Goal: Transaction & Acquisition: Obtain resource

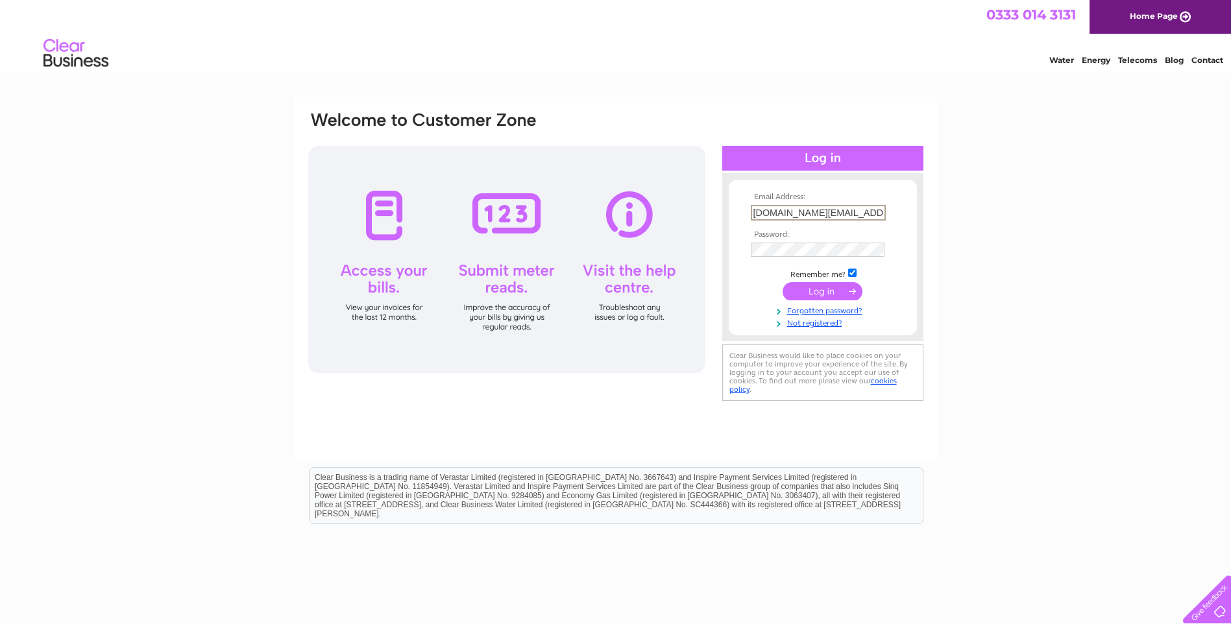
scroll to position [0, 3]
type input "your.perfect.smile@hotmail.com"
click at [783, 282] on input "submit" at bounding box center [823, 291] width 80 height 18
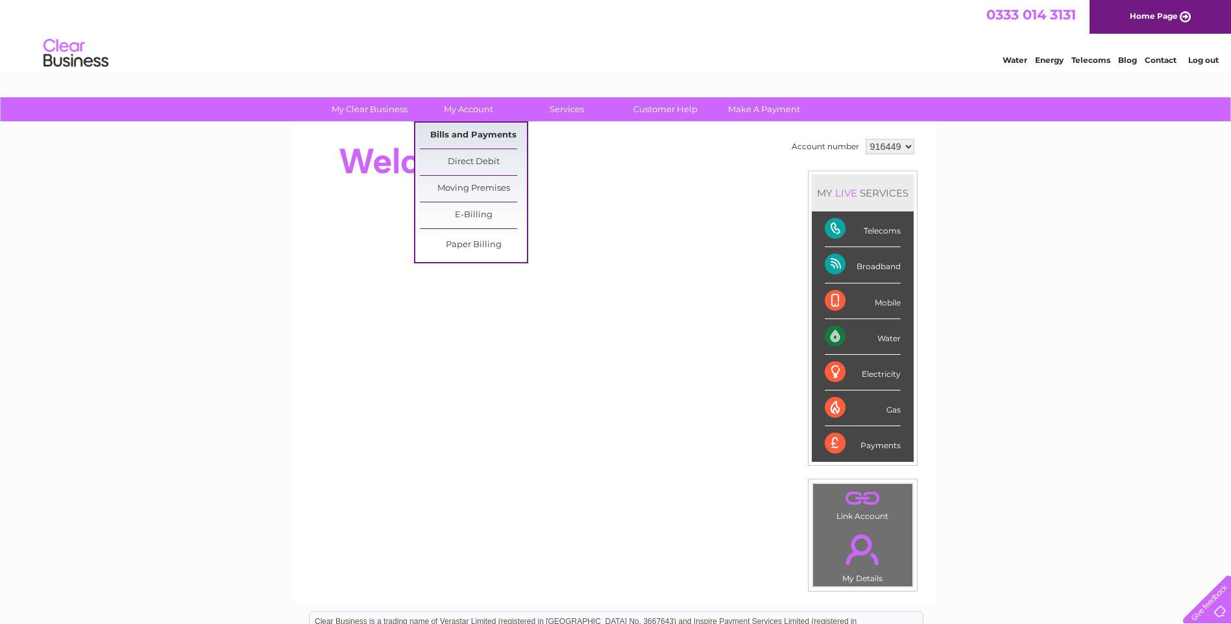
click at [478, 132] on link "Bills and Payments" at bounding box center [473, 136] width 107 height 26
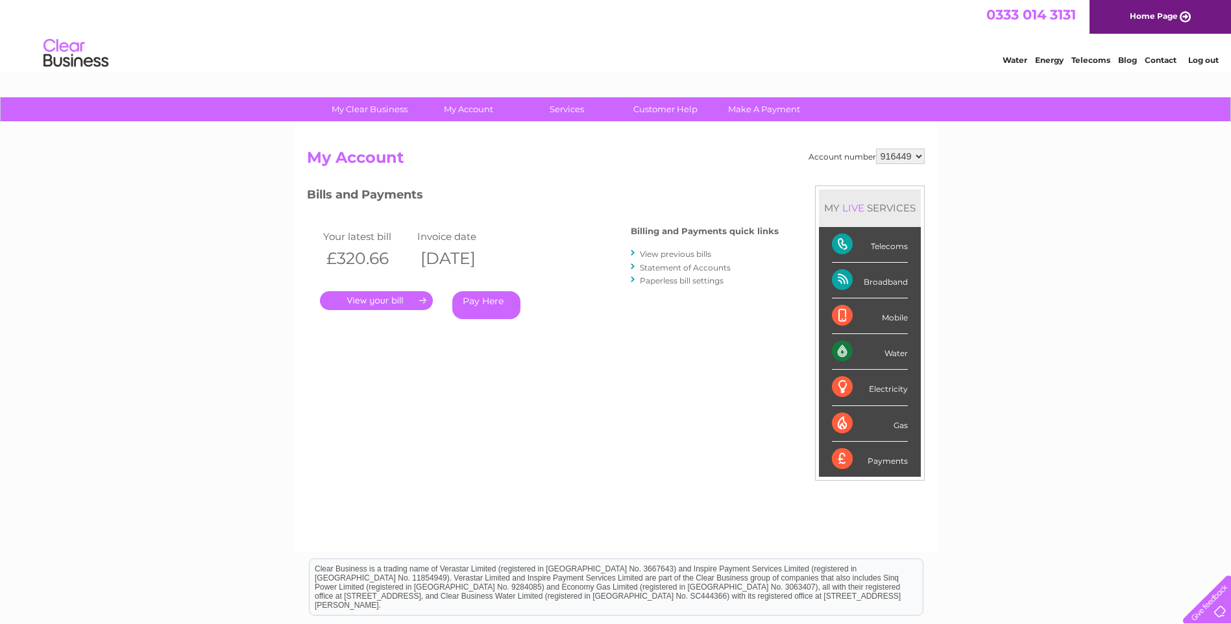
click at [399, 300] on link "." at bounding box center [376, 300] width 113 height 19
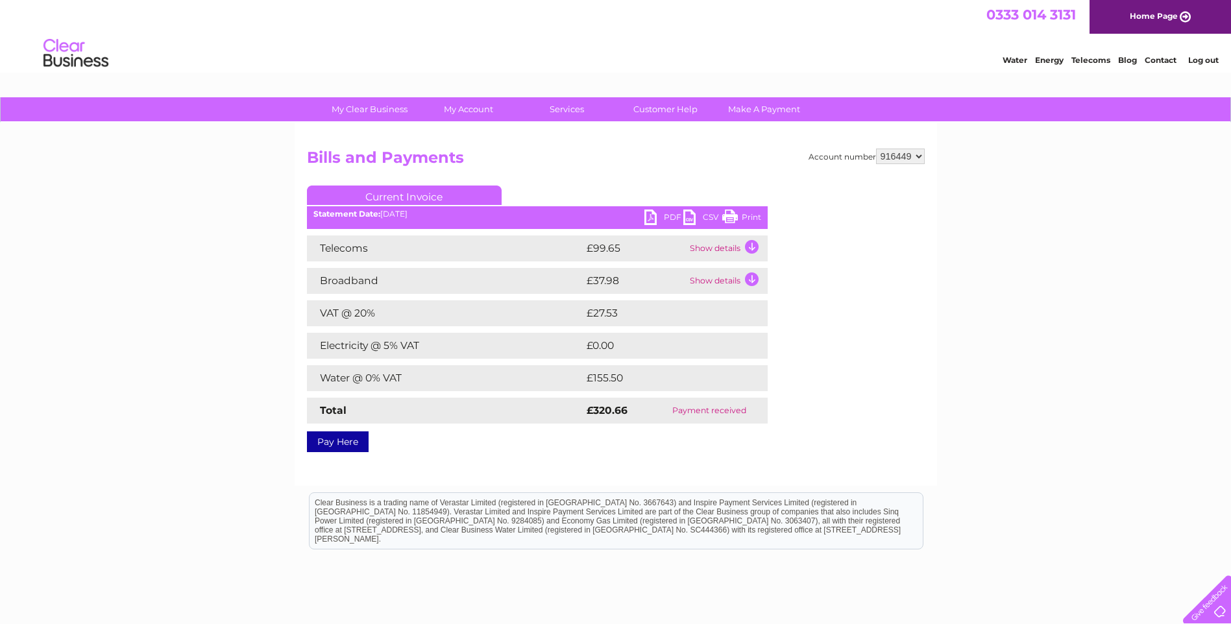
click at [658, 211] on link "PDF" at bounding box center [663, 219] width 39 height 19
